Goal: Task Accomplishment & Management: Manage account settings

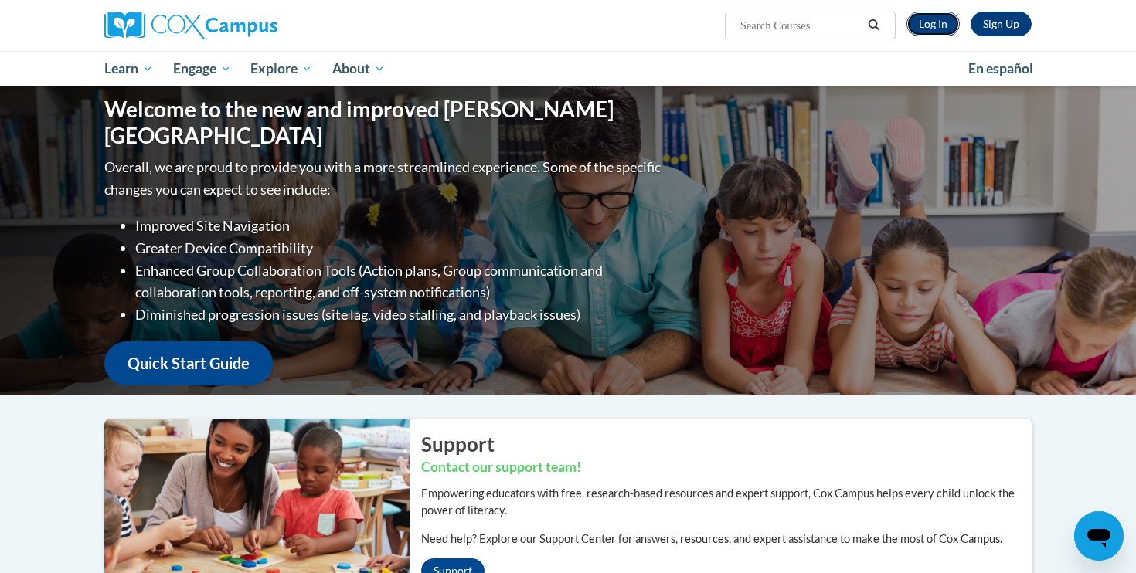
click at [947, 25] on link "Log In" at bounding box center [932, 24] width 53 height 25
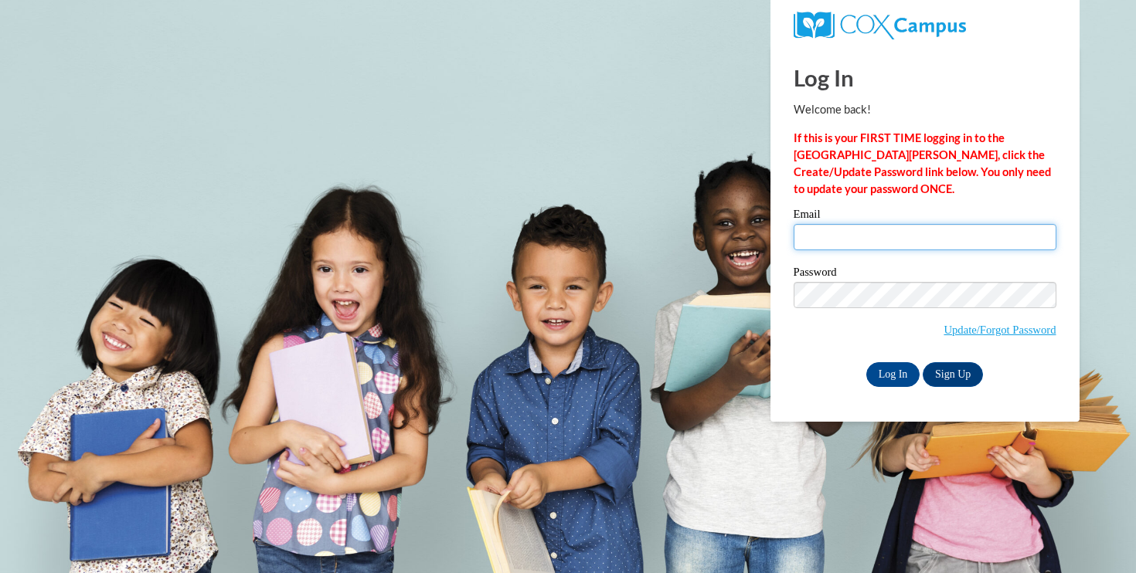
click at [876, 234] on input "Email" at bounding box center [925, 237] width 263 height 26
type input "ragoins@oregonsd.net"
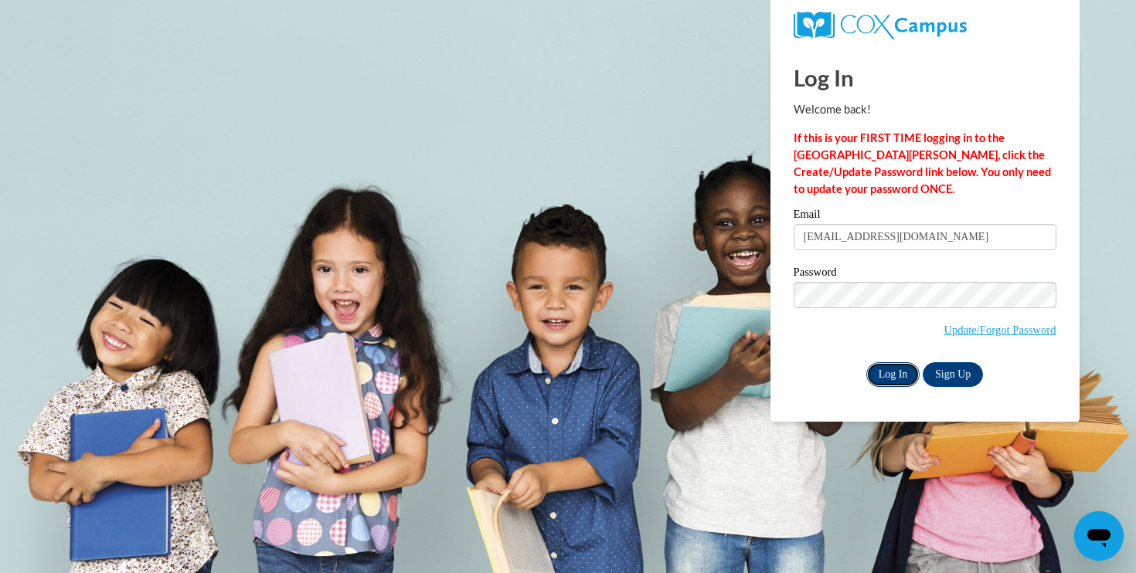
click at [900, 376] on input "Log In" at bounding box center [893, 374] width 54 height 25
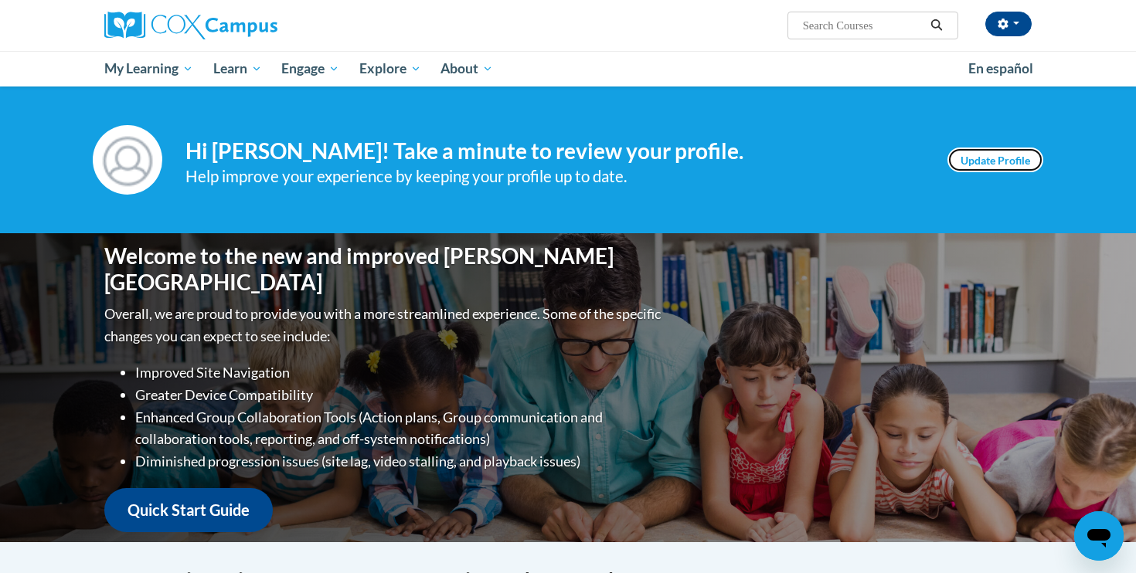
click at [995, 162] on link "Update Profile" at bounding box center [995, 160] width 96 height 25
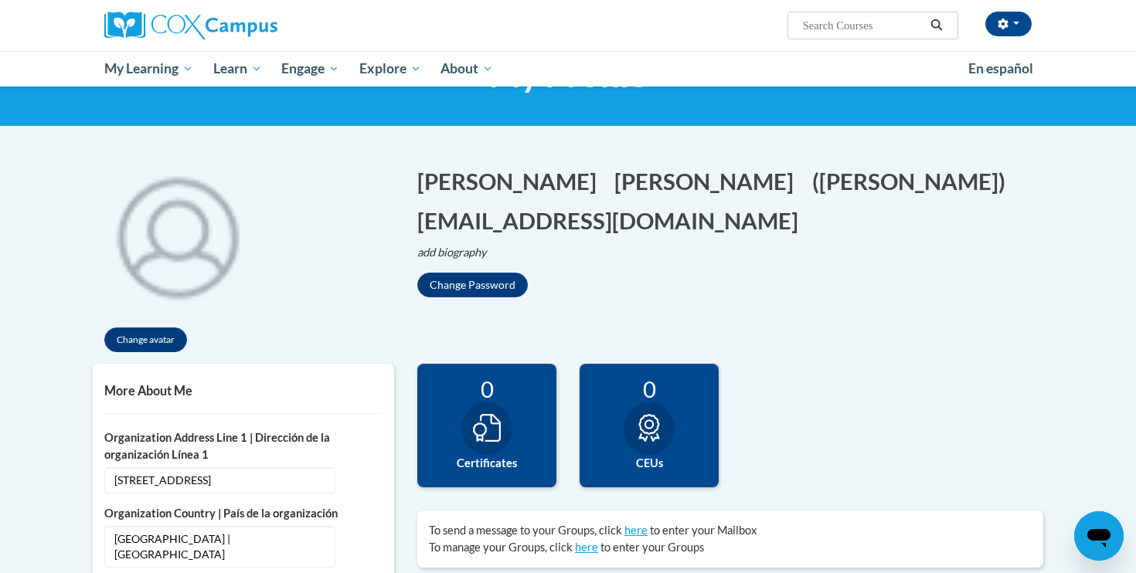
scroll to position [208, 0]
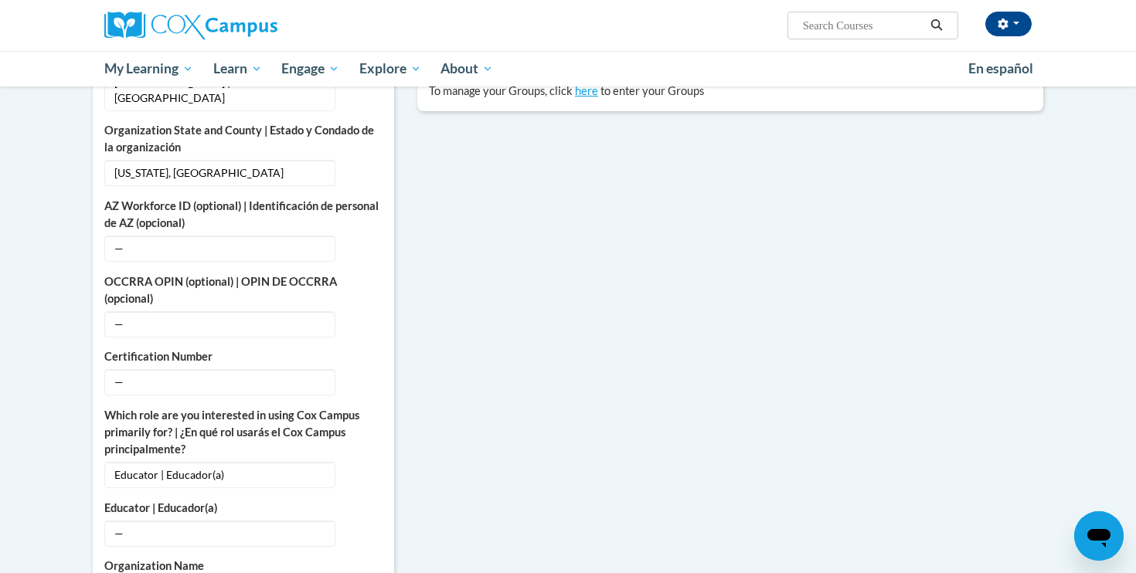
scroll to position [576, 0]
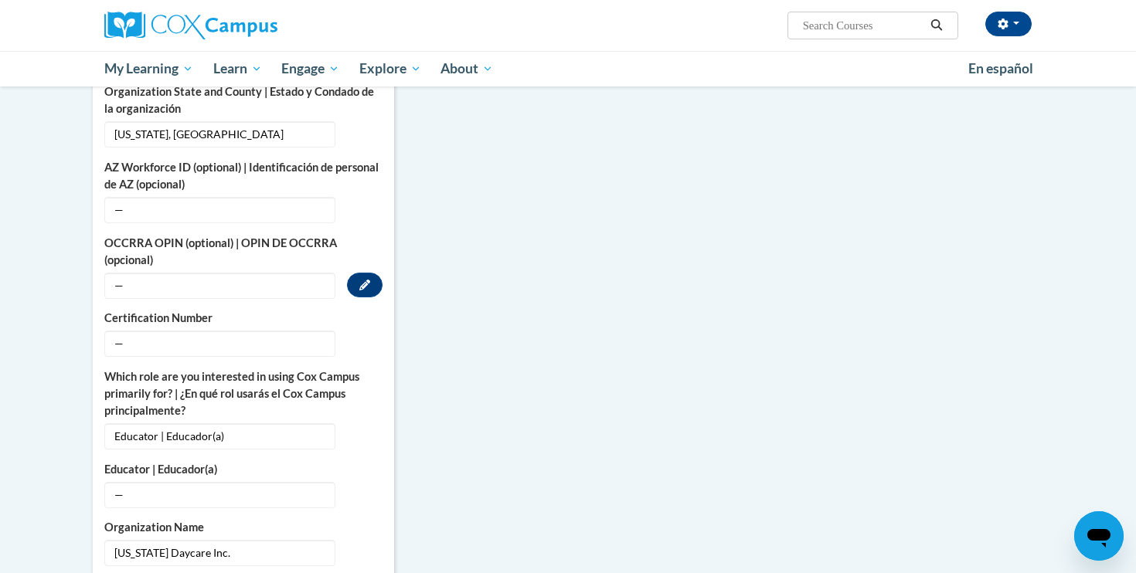
click at [162, 273] on span "—" at bounding box center [219, 286] width 231 height 26
click at [119, 278] on span "—" at bounding box center [219, 286] width 231 height 26
click at [369, 280] on icon "Custom profile fields" at bounding box center [364, 285] width 11 height 11
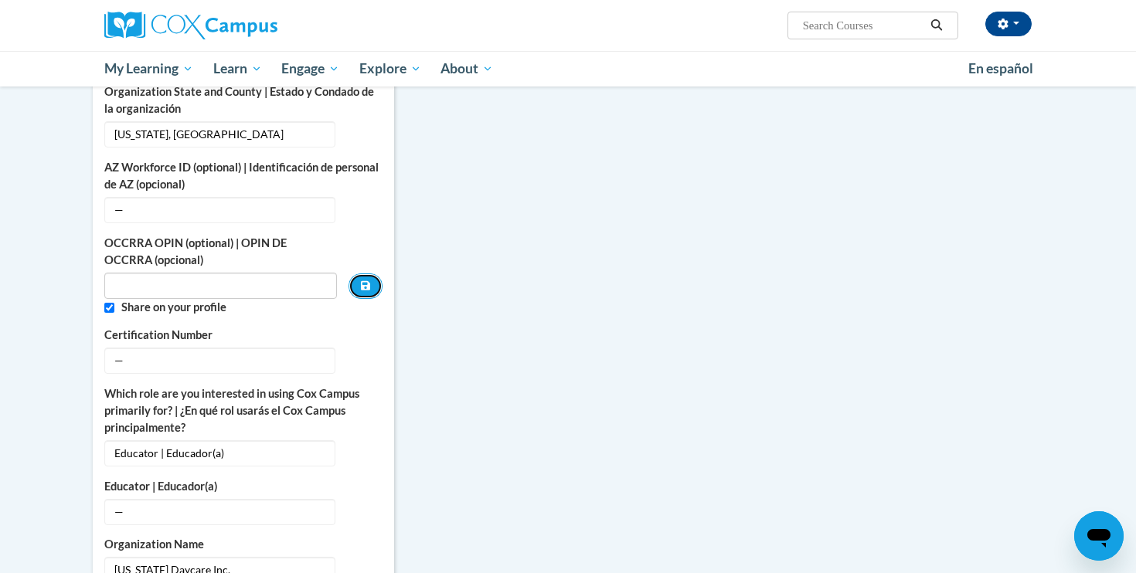
click at [369, 281] on icon "Custom profile fields" at bounding box center [365, 286] width 9 height 11
click at [111, 303] on input "Custom profile fields" at bounding box center [109, 308] width 10 height 10
checkbox input "false"
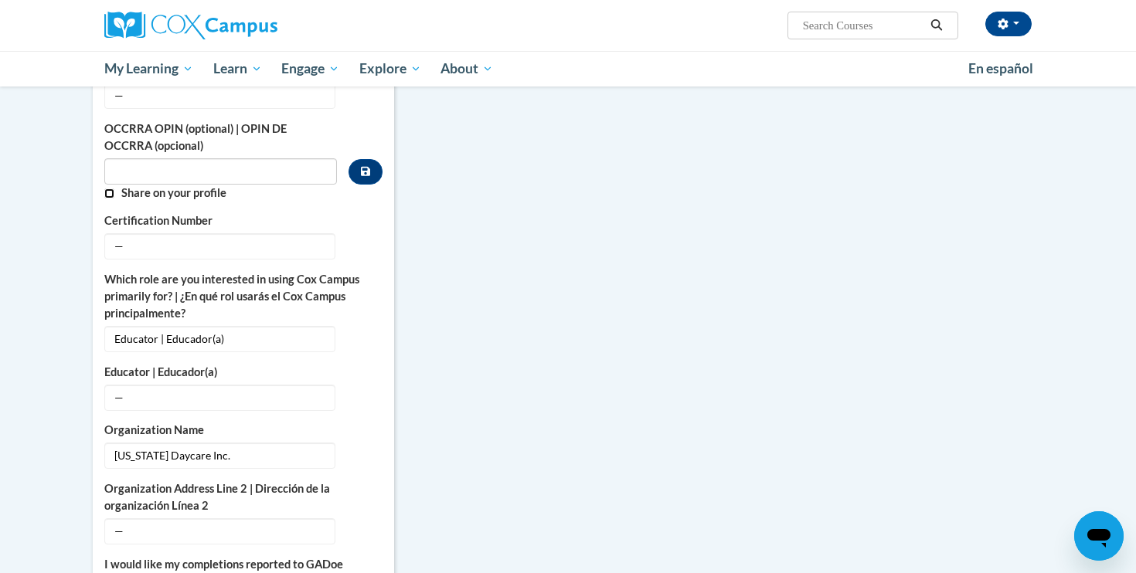
scroll to position [705, 0]
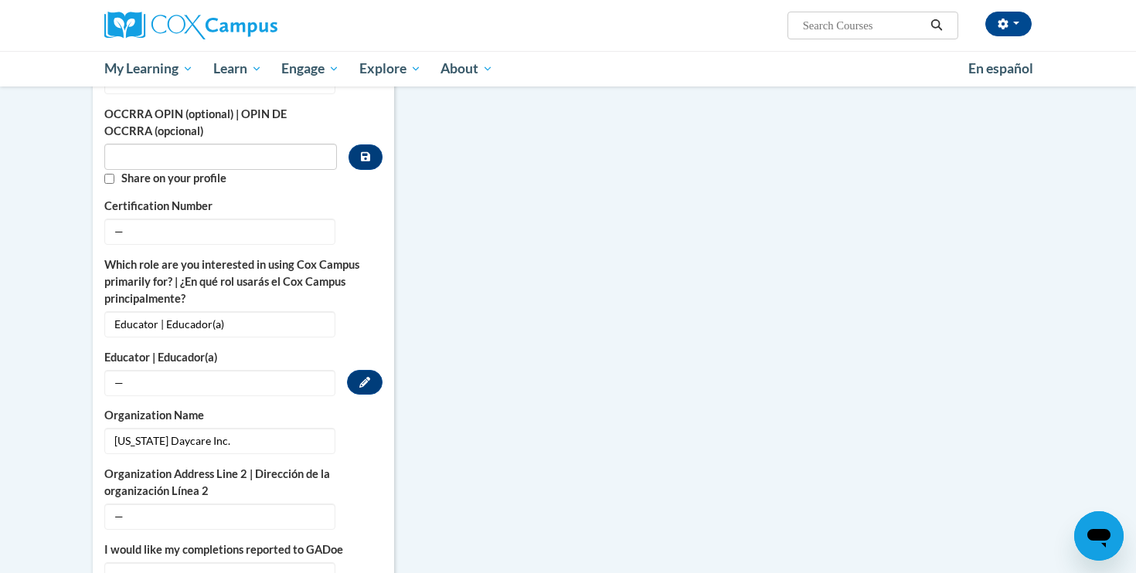
click at [129, 370] on span "—" at bounding box center [219, 383] width 231 height 26
click at [363, 376] on icon "Custom profile fields" at bounding box center [364, 381] width 11 height 11
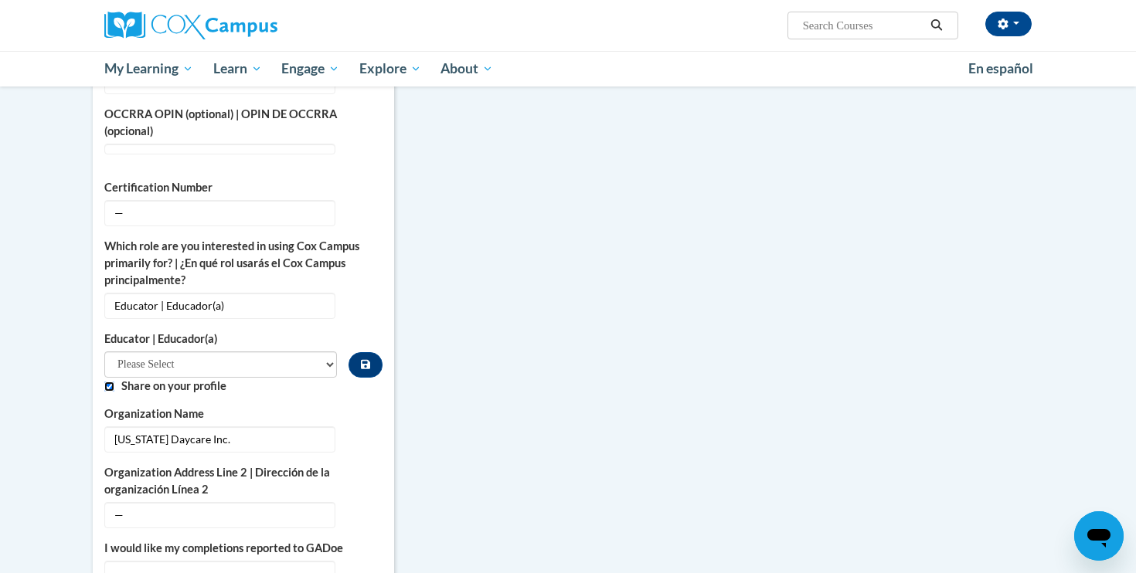
click at [112, 382] on input "Custom profile fields" at bounding box center [109, 387] width 10 height 10
checkbox input "false"
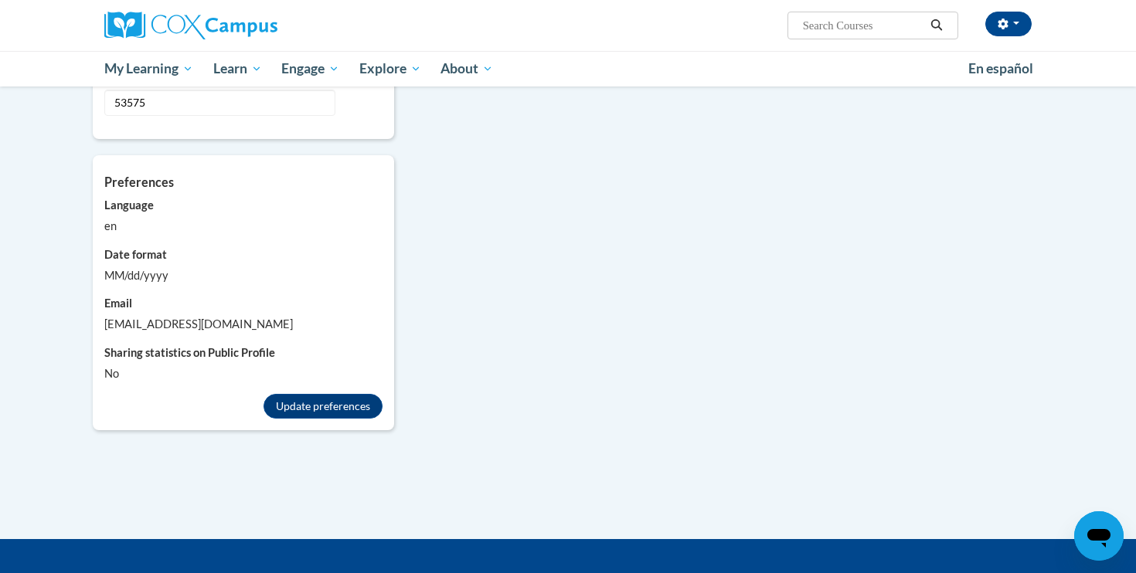
scroll to position [1314, 0]
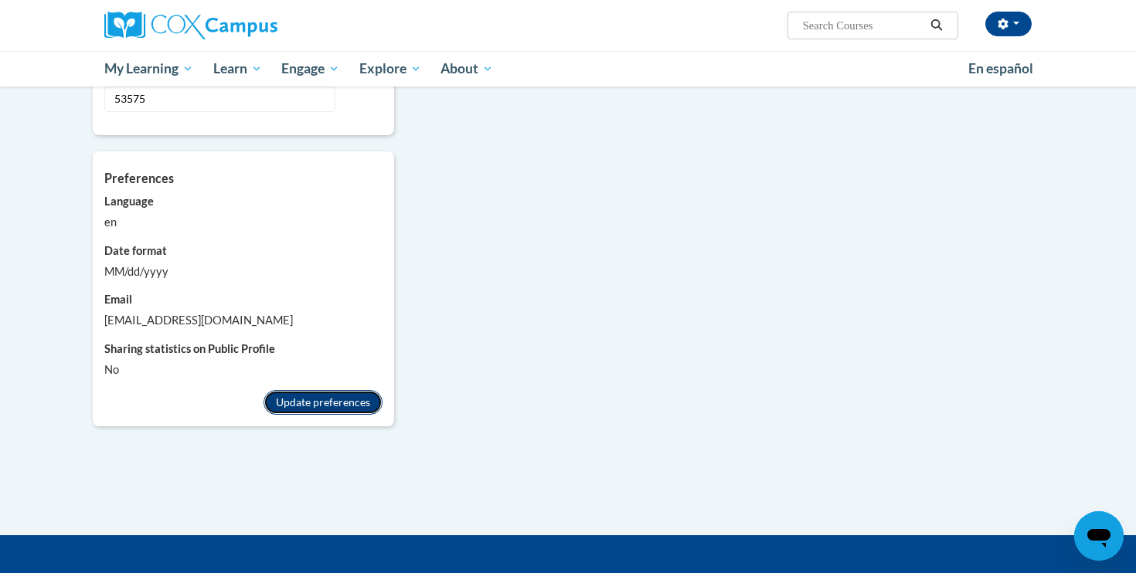
click at [335, 392] on button "Update preferences" at bounding box center [323, 402] width 119 height 25
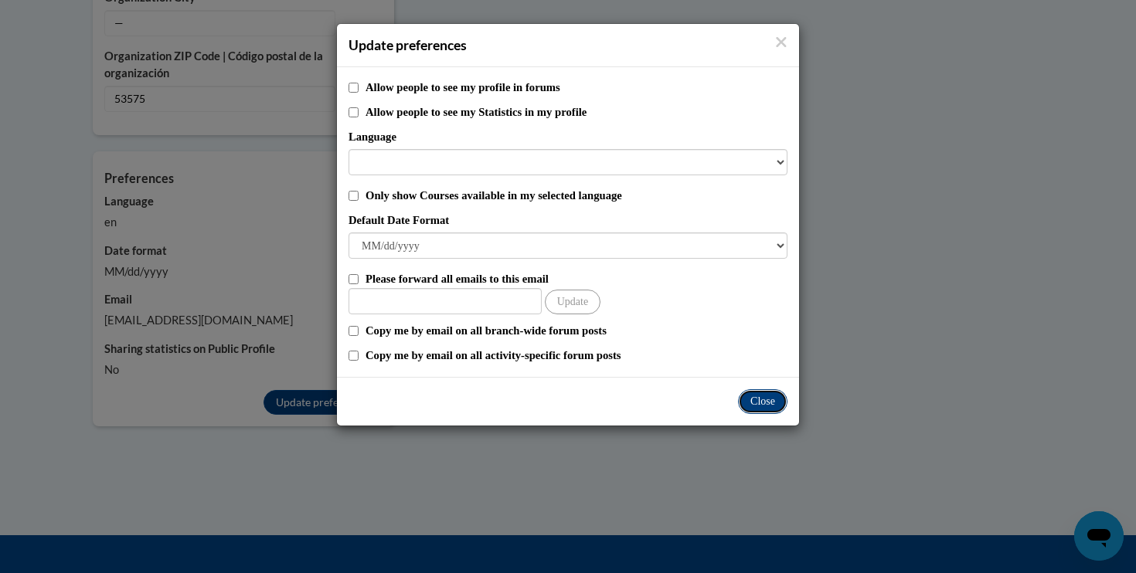
click at [769, 400] on button "Close" at bounding box center [762, 401] width 49 height 25
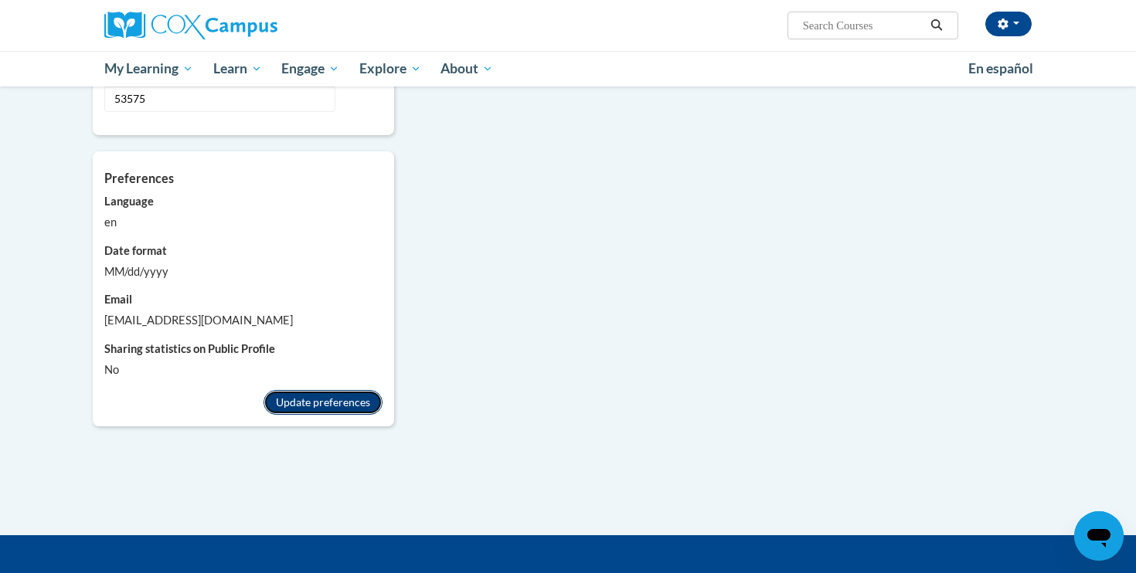
click at [359, 391] on button "Update preferences" at bounding box center [323, 402] width 119 height 25
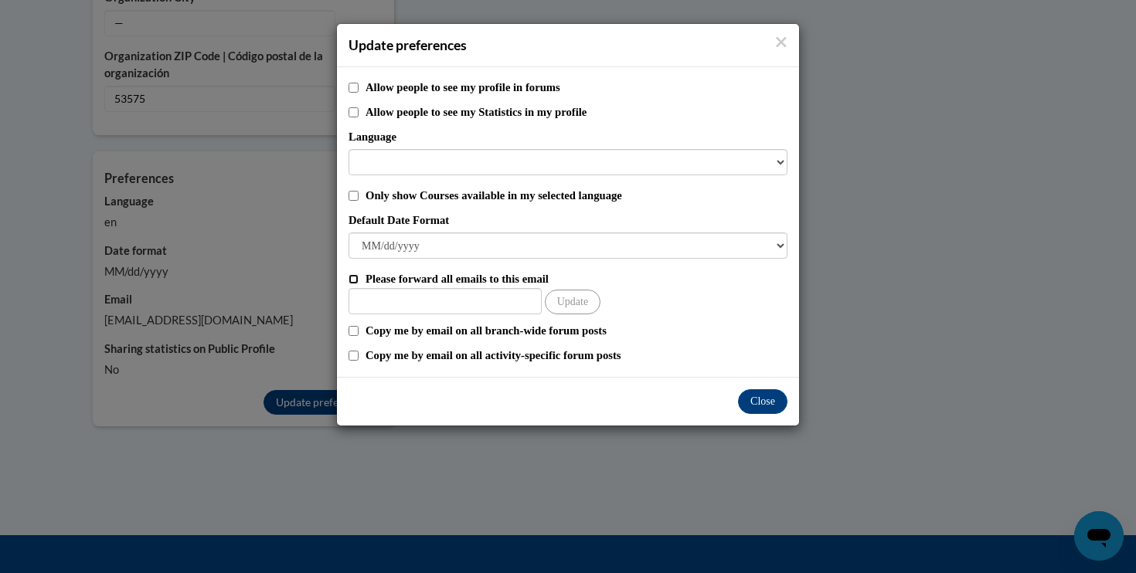
click at [355, 274] on input "Please forward all emails to this email" at bounding box center [354, 279] width 10 height 10
checkbox input "true"
click at [366, 302] on input "Other Email" at bounding box center [445, 301] width 193 height 26
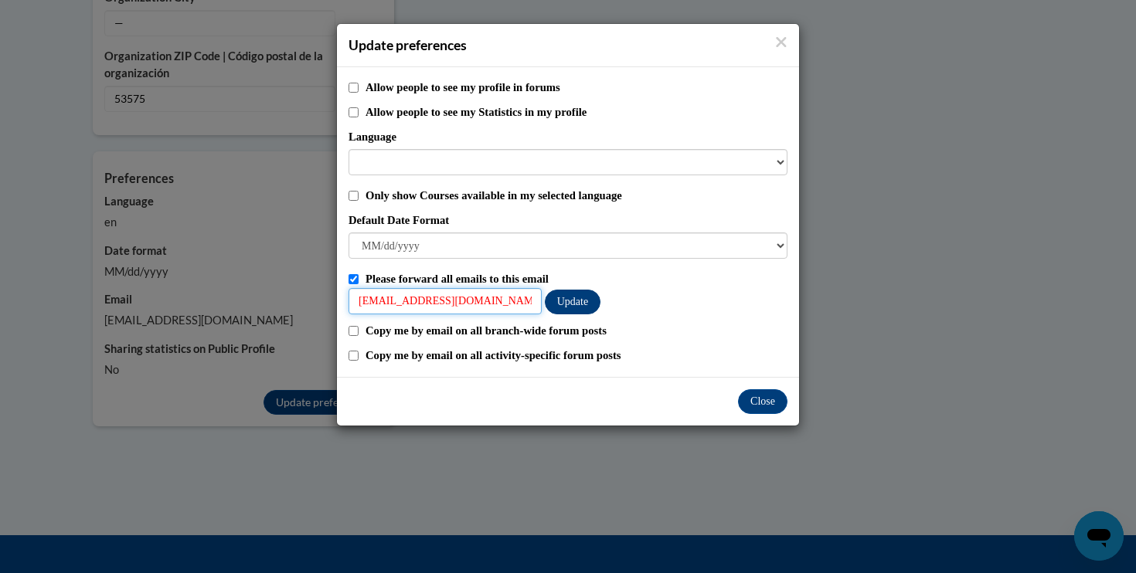
type input "[EMAIL_ADDRESS][DOMAIN_NAME]"
click at [575, 298] on button "Update" at bounding box center [573, 302] width 56 height 25
click at [767, 403] on button "Close" at bounding box center [762, 401] width 49 height 25
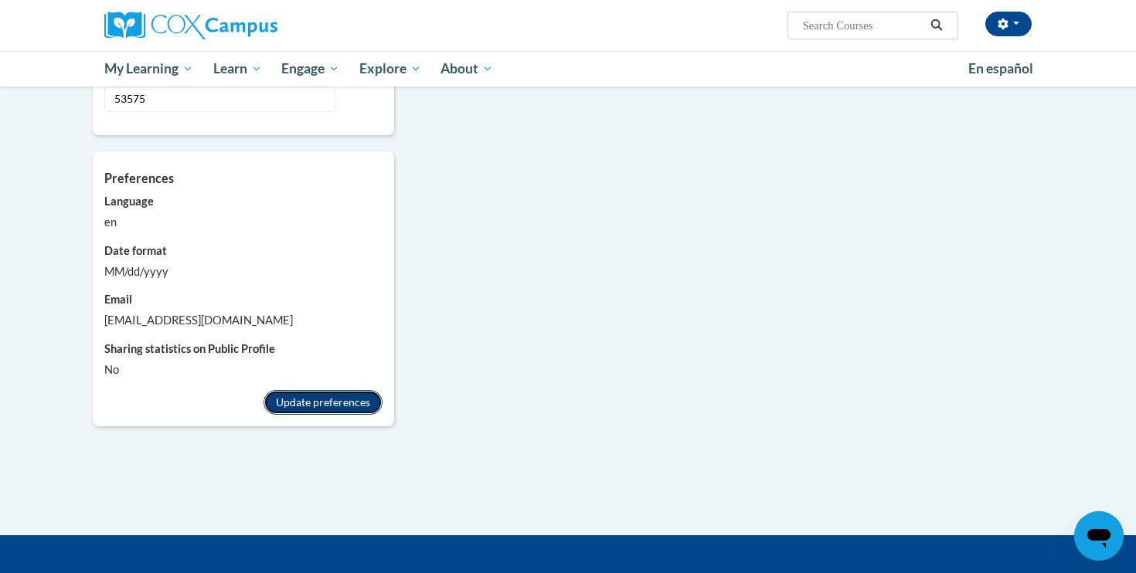
click at [354, 390] on button "Update preferences" at bounding box center [323, 402] width 119 height 25
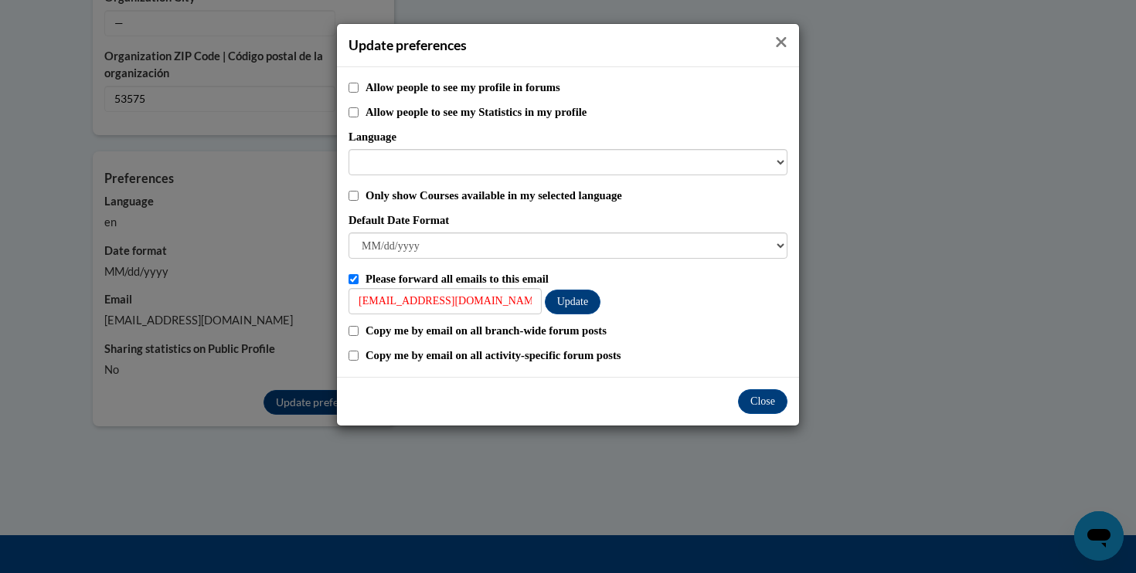
click at [784, 47] on icon "Close" at bounding box center [781, 42] width 12 height 16
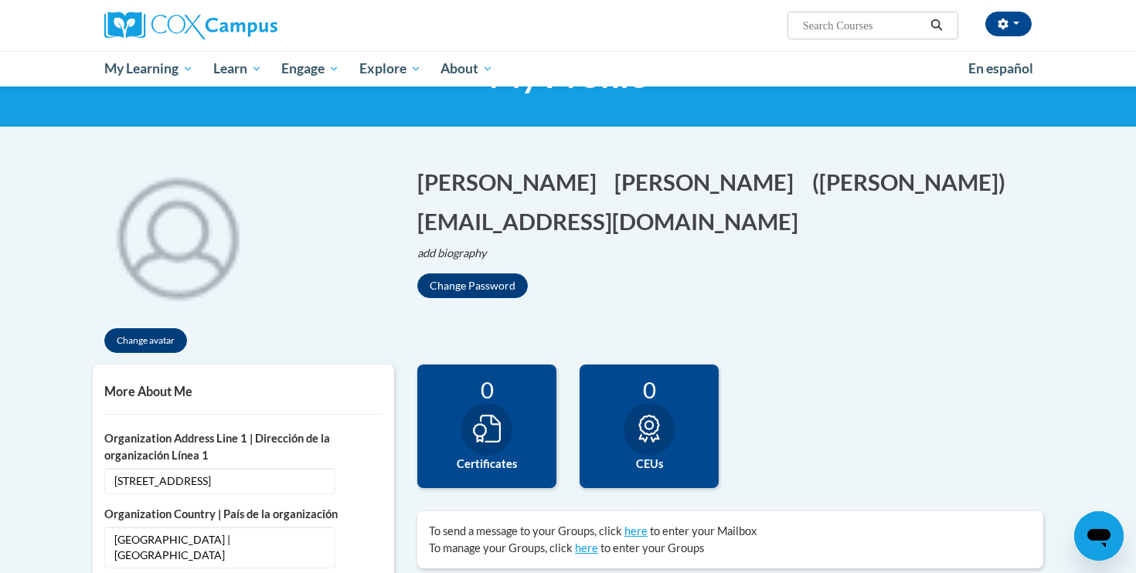
scroll to position [179, 0]
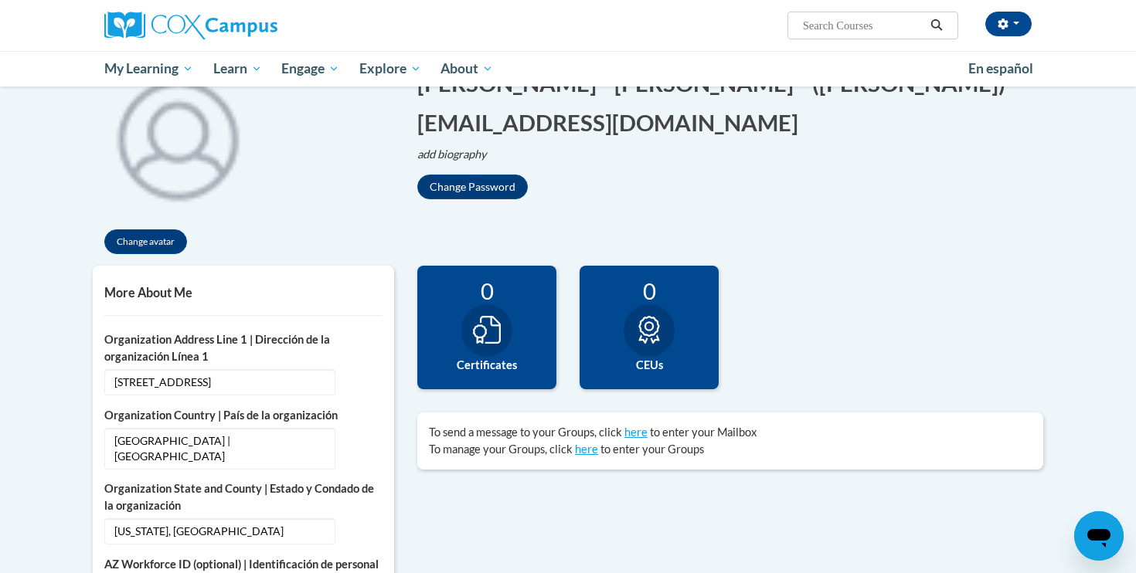
click at [506, 310] on div "0 Certificates" at bounding box center [486, 328] width 139 height 124
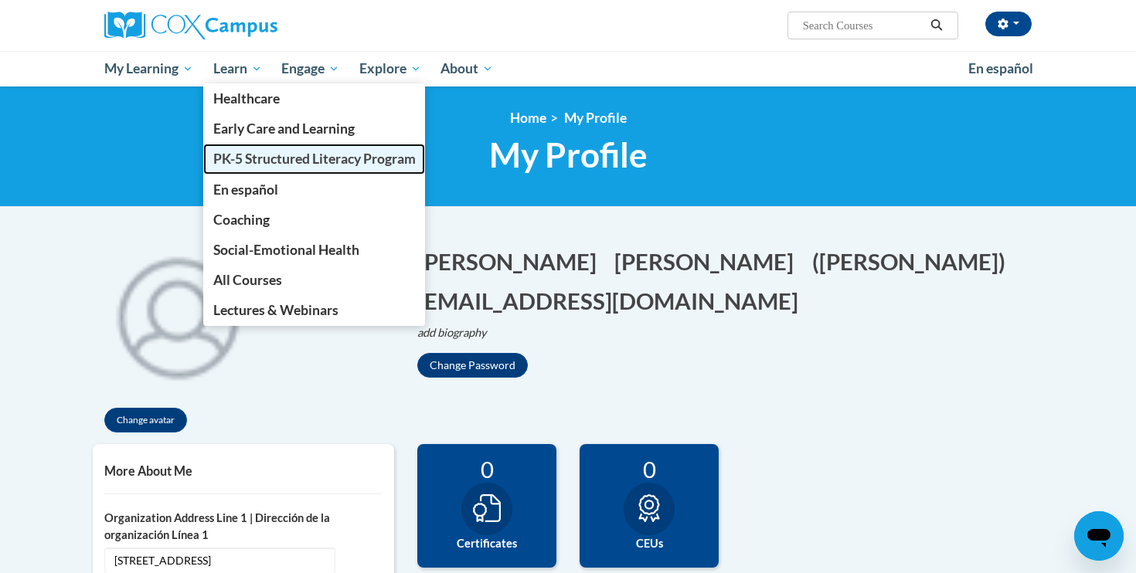
click at [248, 163] on span "PK-5 Structured Literacy Program" at bounding box center [314, 159] width 202 height 16
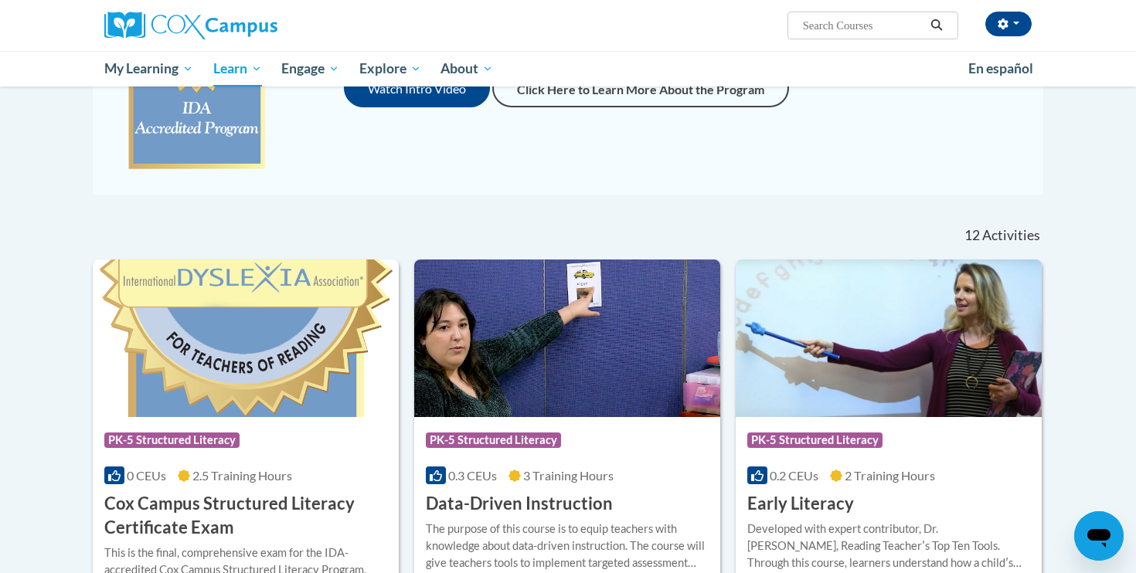
scroll to position [403, 0]
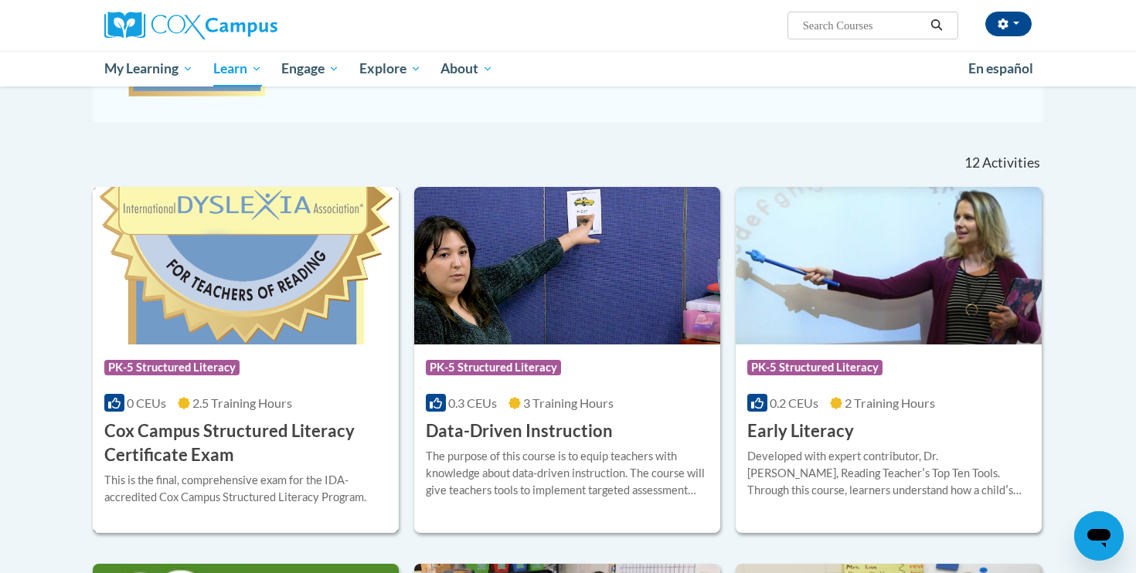
click at [222, 315] on img at bounding box center [246, 266] width 306 height 158
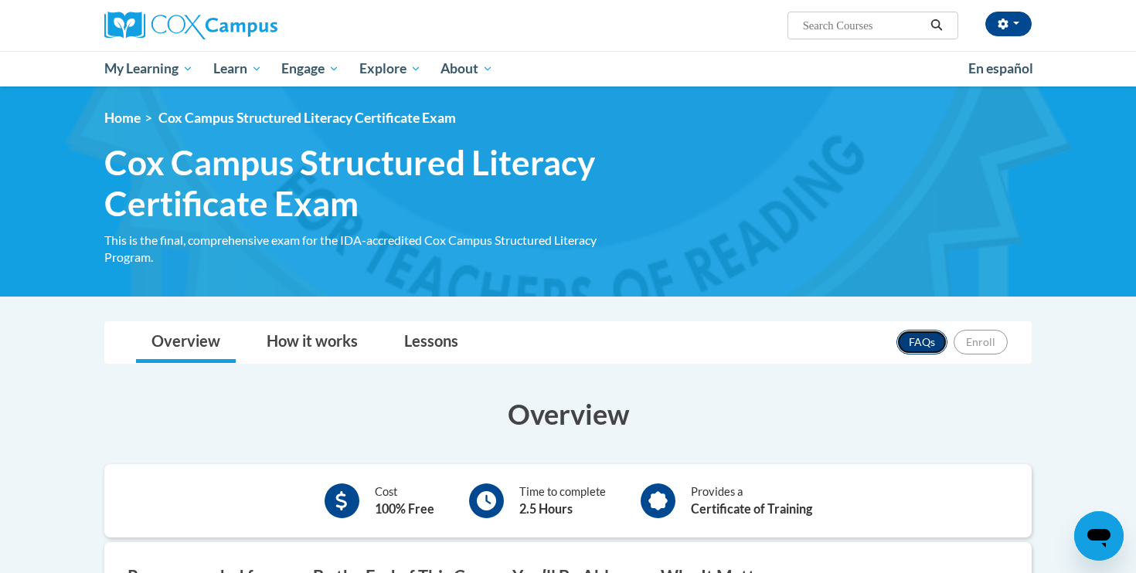
click at [922, 342] on link "FAQs" at bounding box center [921, 342] width 51 height 25
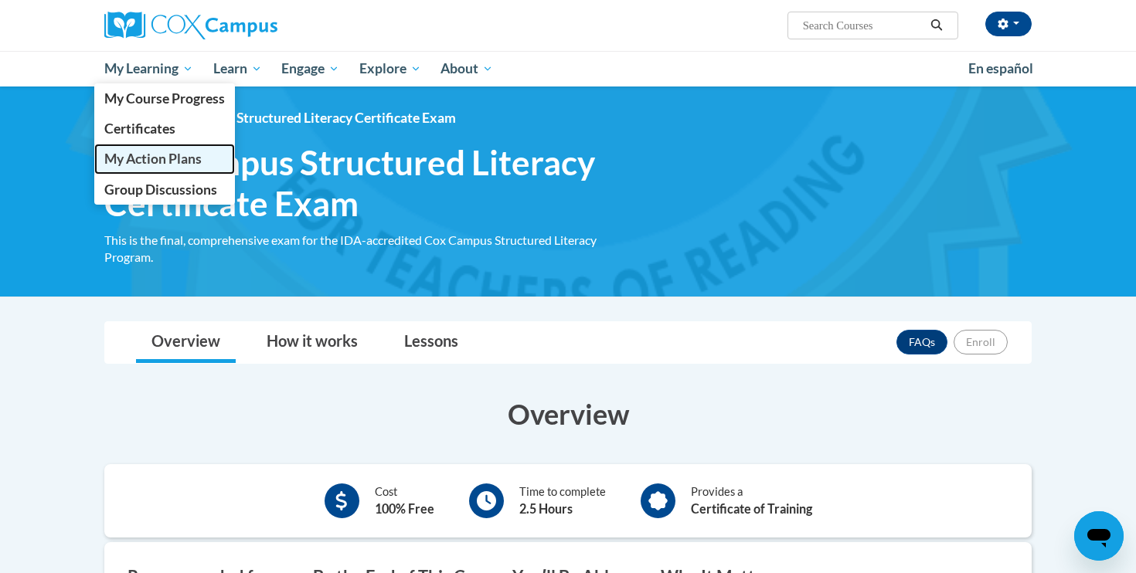
click at [168, 163] on span "My Action Plans" at bounding box center [152, 159] width 97 height 16
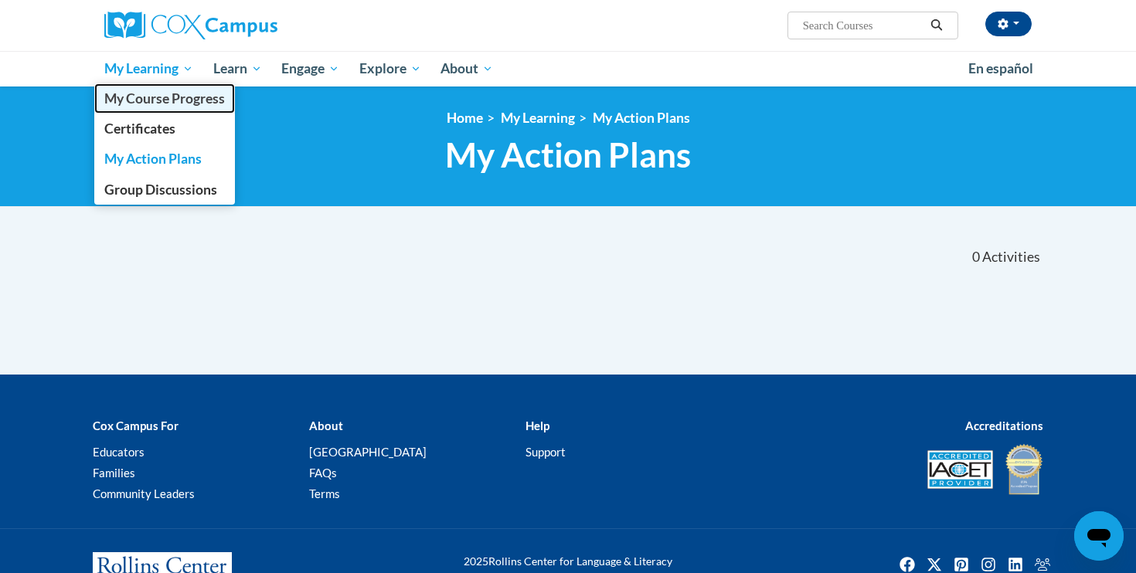
click at [141, 111] on link "My Course Progress" at bounding box center [164, 98] width 141 height 30
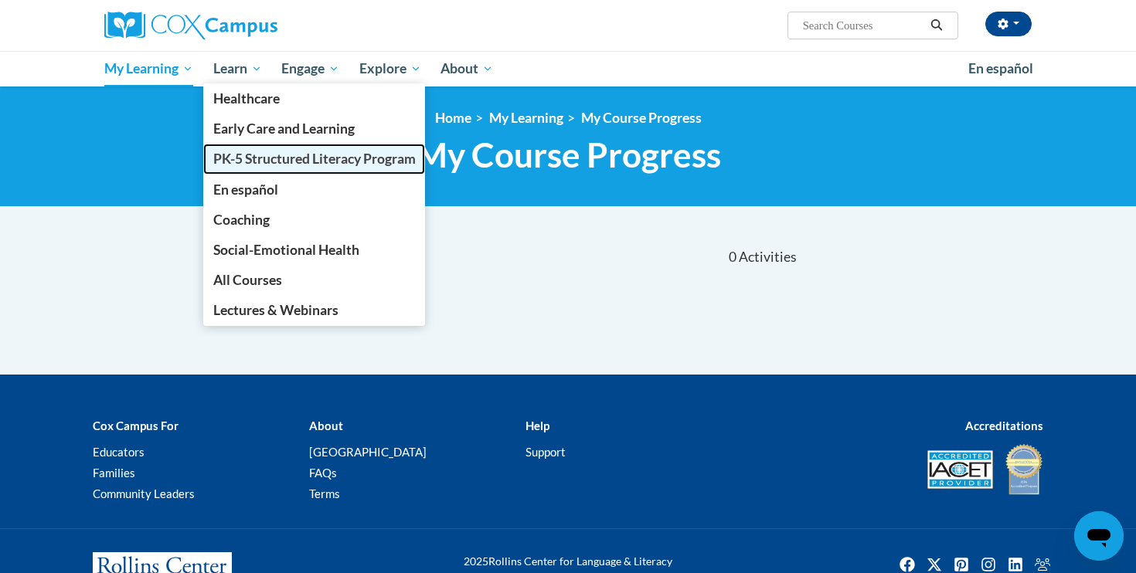
click at [256, 158] on span "PK-5 Structured Literacy Program" at bounding box center [314, 159] width 202 height 16
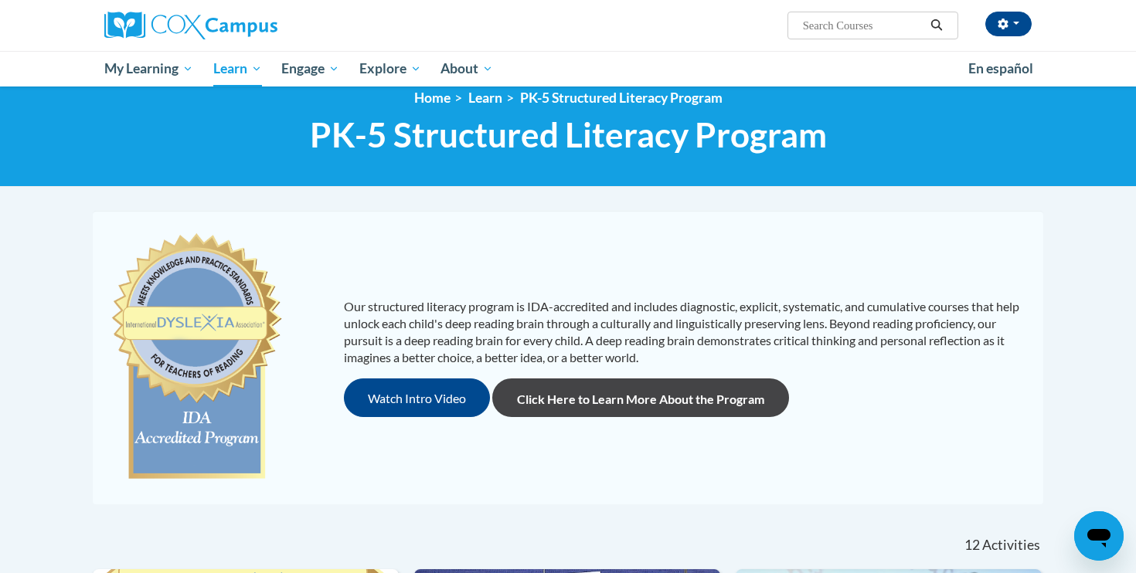
scroll to position [25, 0]
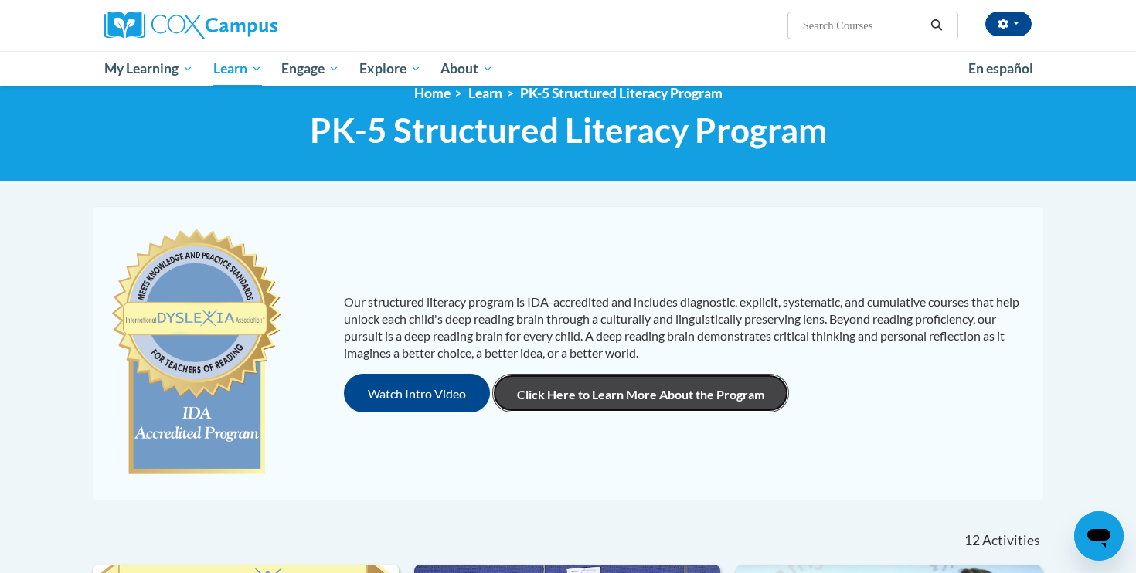
click at [665, 396] on link "Click Here to Learn More About the Program" at bounding box center [640, 393] width 297 height 39
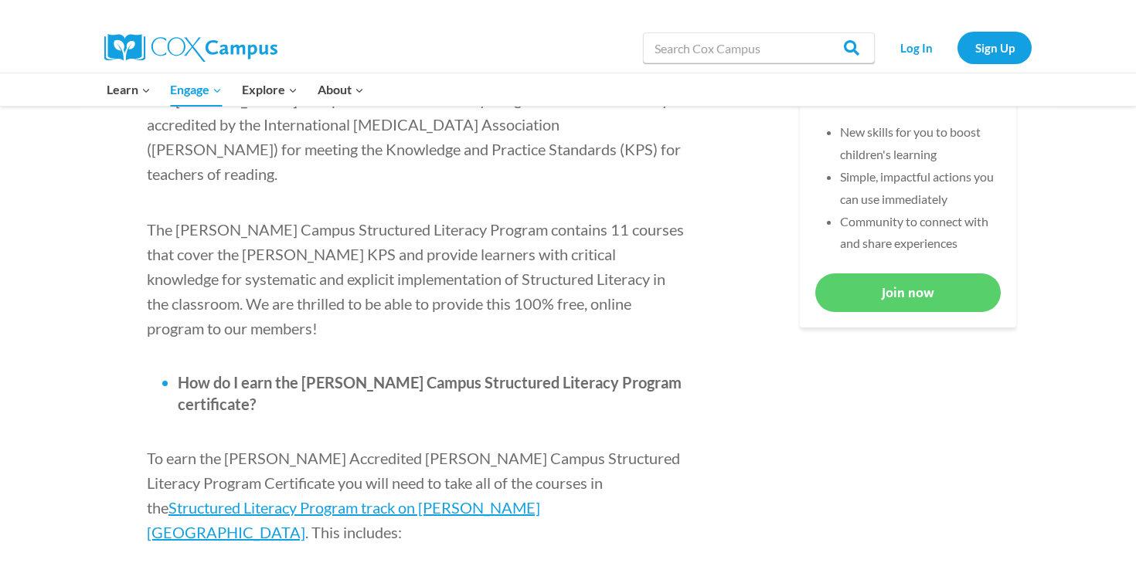
scroll to position [812, 0]
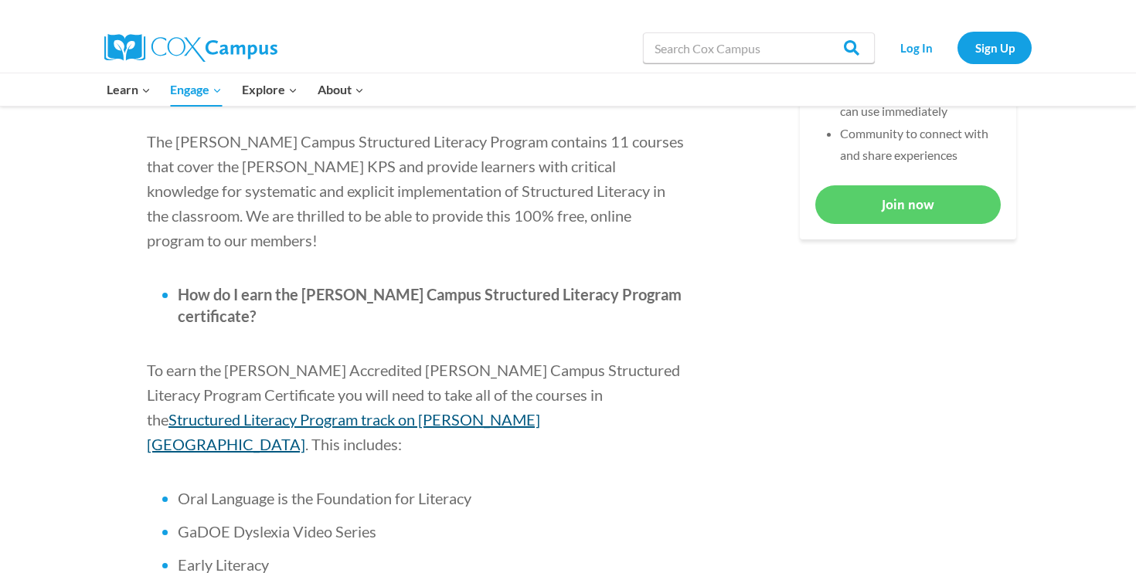
click at [540, 410] on span "Structured Literacy Program track on Cox Campus" at bounding box center [343, 431] width 393 height 43
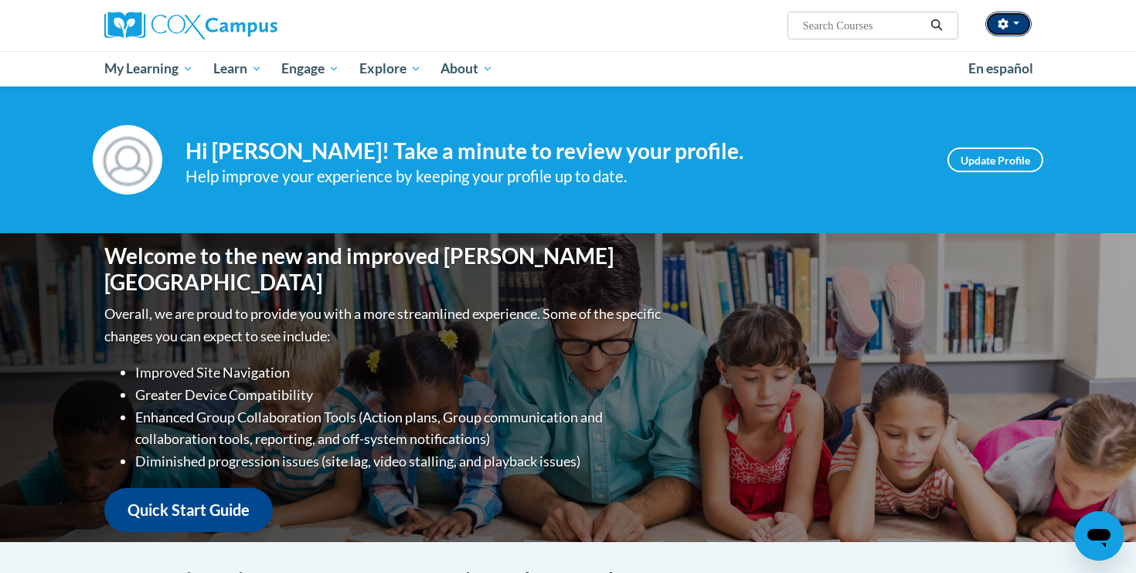
click at [1000, 23] on icon "button" at bounding box center [1003, 24] width 10 height 11
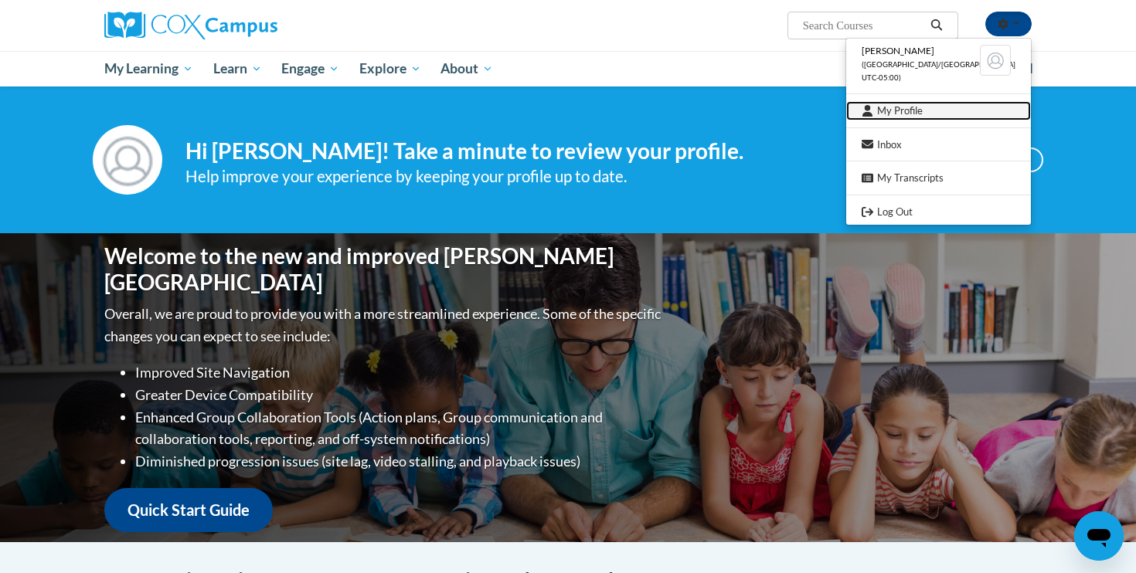
click at [926, 116] on link "My Profile" at bounding box center [938, 110] width 185 height 19
